Goal: Task Accomplishment & Management: Complete application form

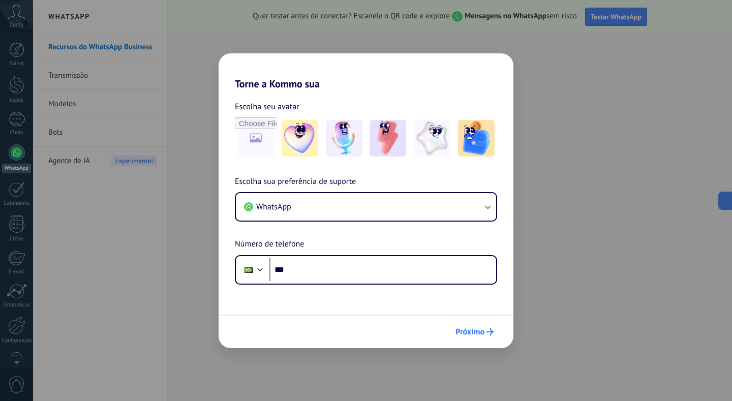
click at [468, 331] on span "Próximo" at bounding box center [469, 331] width 29 height 7
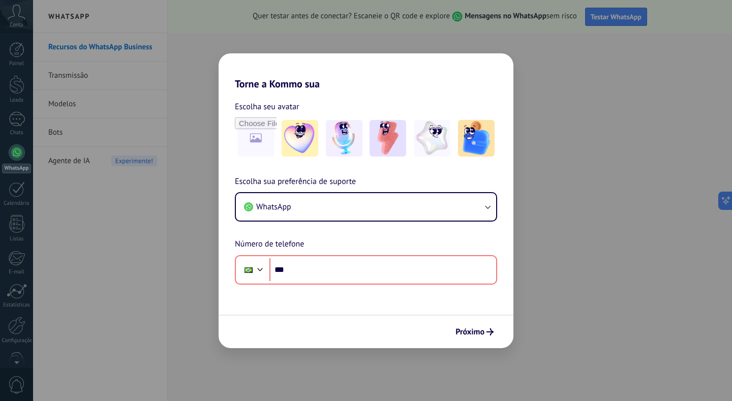
click at [528, 328] on div "Torne a Kommo sua Escolha seu avatar Escolha sua preferência de suporte WhatsAp…" at bounding box center [366, 200] width 732 height 401
click at [166, 249] on div "Torne a Kommo sua Escolha seu avatar Escolha sua preferência de suporte WhatsAp…" at bounding box center [366, 200] width 732 height 401
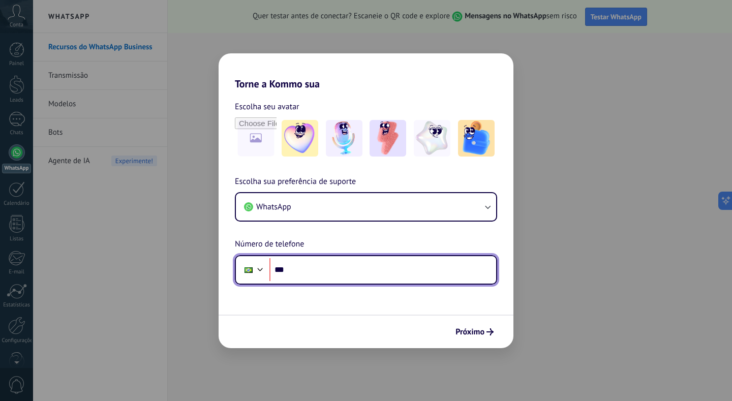
click at [342, 271] on input "***" at bounding box center [382, 269] width 227 height 23
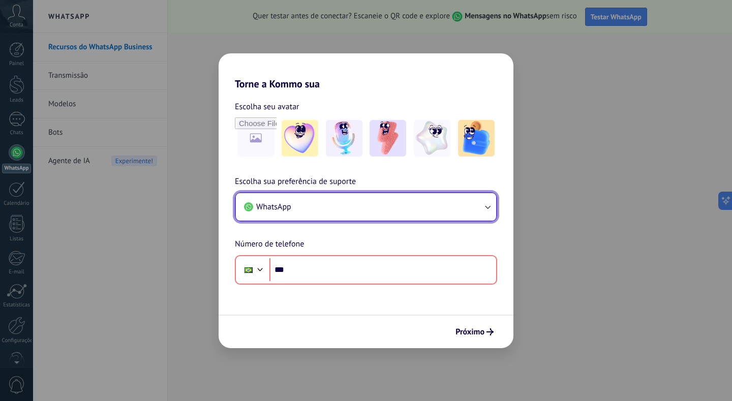
click at [370, 198] on button "WhatsApp" at bounding box center [366, 206] width 260 height 27
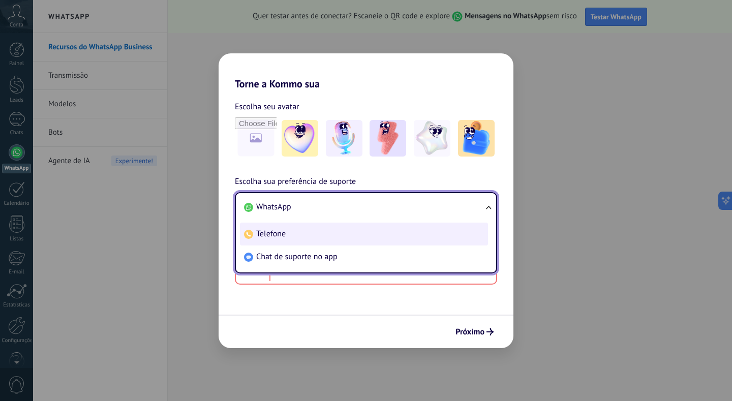
click at [271, 230] on span "Telefone" at bounding box center [270, 234] width 29 height 10
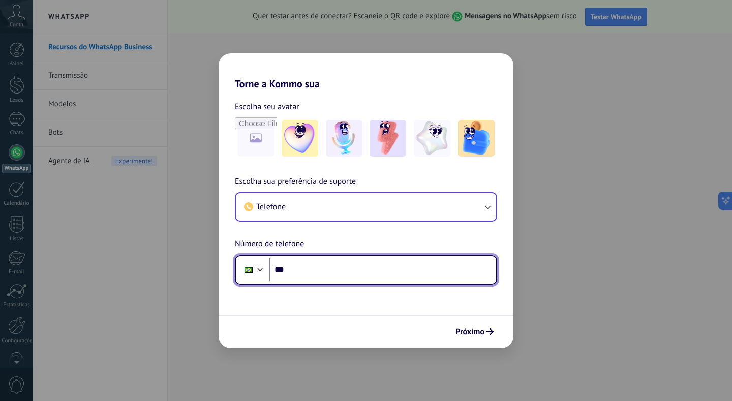
click at [303, 271] on input "***" at bounding box center [382, 269] width 227 height 23
type input "**********"
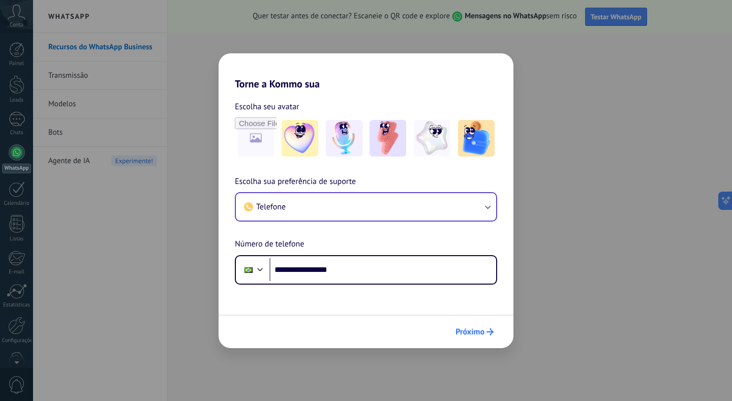
click at [480, 336] on button "Próximo" at bounding box center [474, 331] width 47 height 17
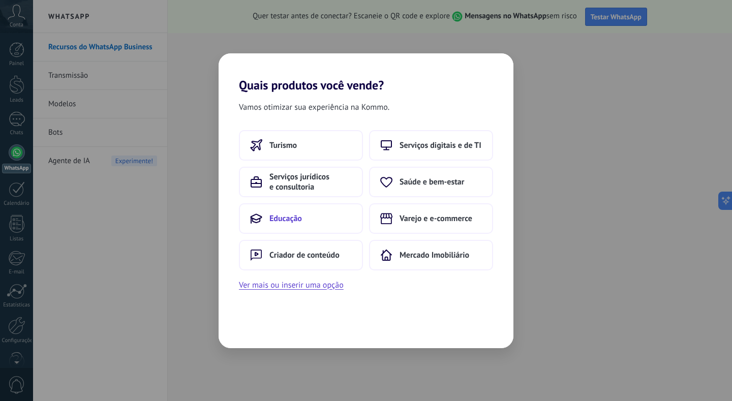
click at [287, 221] on span "Educação" at bounding box center [285, 218] width 33 height 10
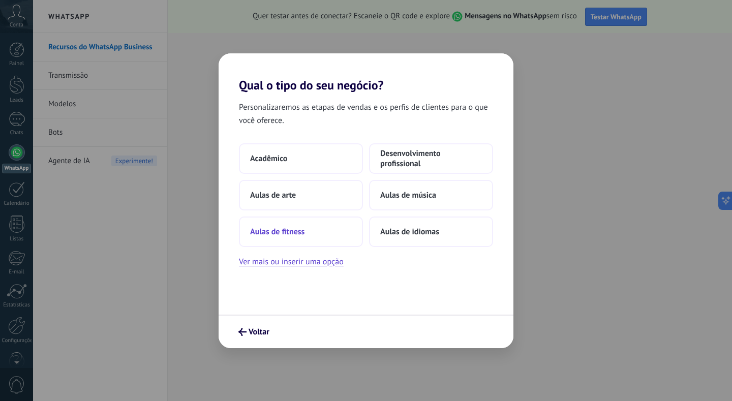
click at [295, 231] on span "Aulas de fitness" at bounding box center [277, 232] width 54 height 10
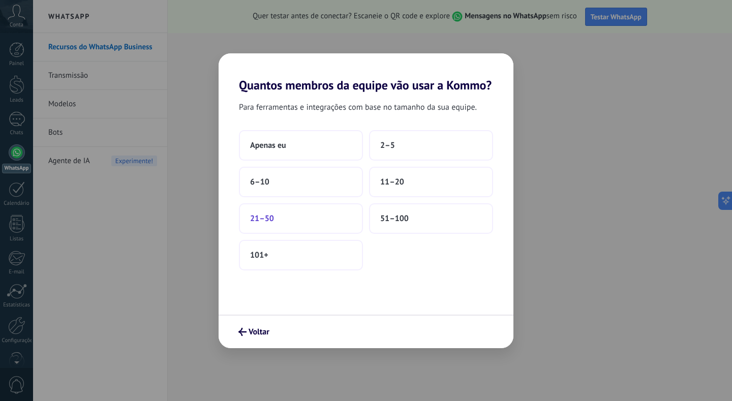
click at [268, 221] on span "21–50" at bounding box center [262, 218] width 24 height 10
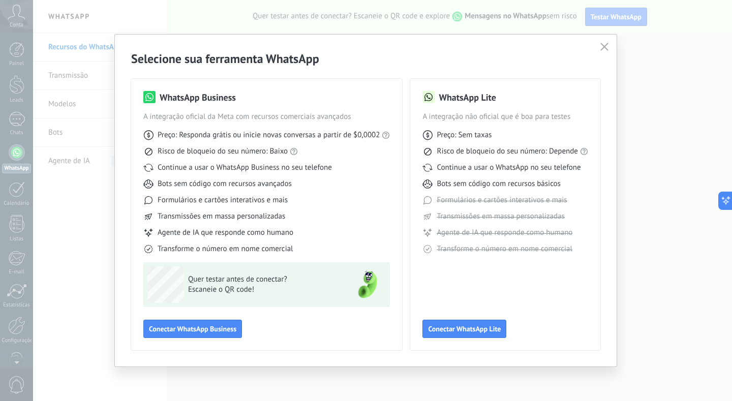
click at [604, 44] on icon "button" at bounding box center [604, 47] width 8 height 8
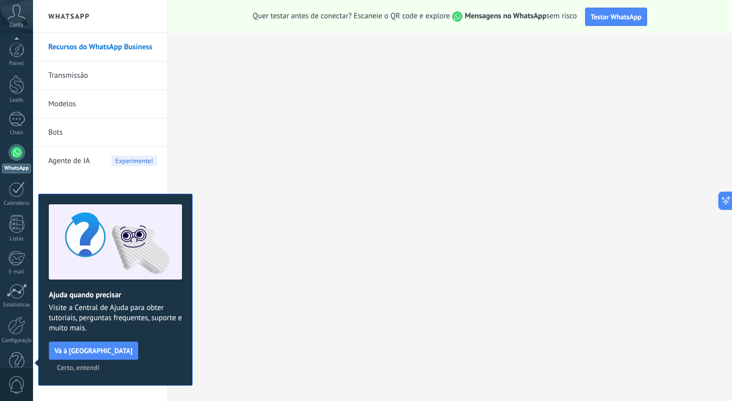
scroll to position [22, 0]
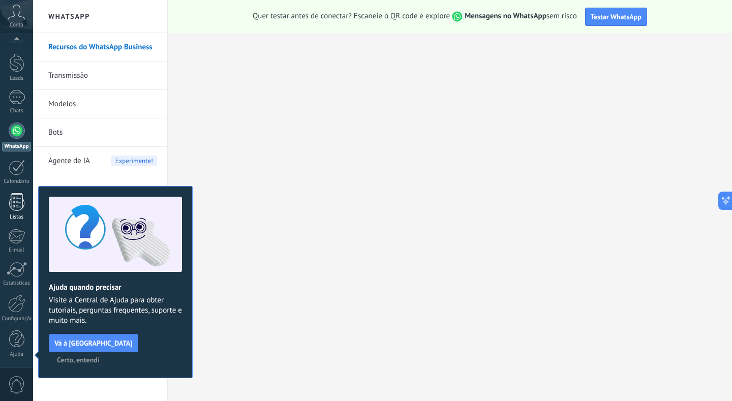
drag, startPoint x: 604, startPoint y: 44, endPoint x: 14, endPoint y: 199, distance: 609.6
click at [14, 199] on div at bounding box center [16, 202] width 15 height 18
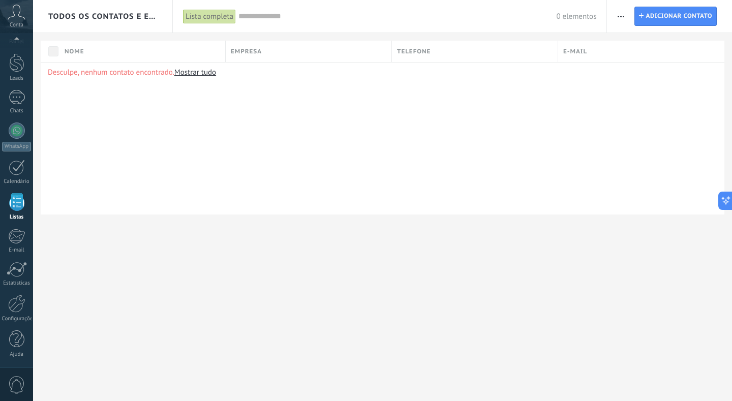
click at [218, 73] on p "Desculpe, nenhum contato encontrado. Mostrar tudo" at bounding box center [382, 73] width 669 height 10
click at [208, 72] on link "Mostrar tudo" at bounding box center [195, 73] width 42 height 10
click at [197, 72] on link "Mostrar tudo" at bounding box center [195, 73] width 42 height 10
click at [16, 163] on div at bounding box center [17, 168] width 16 height 16
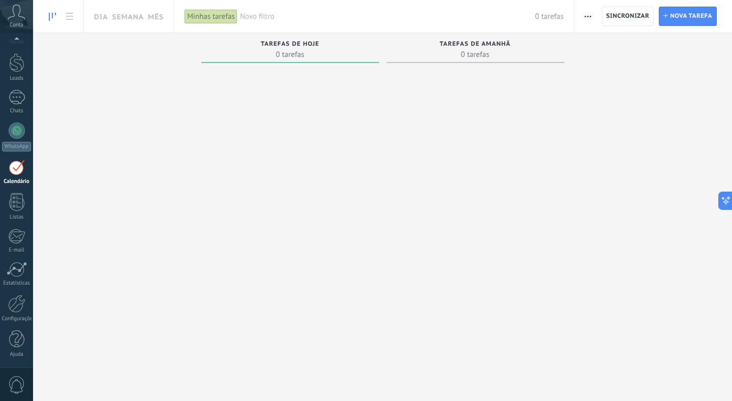
click at [220, 148] on div at bounding box center [290, 201] width 178 height 268
